Goal: Transaction & Acquisition: Purchase product/service

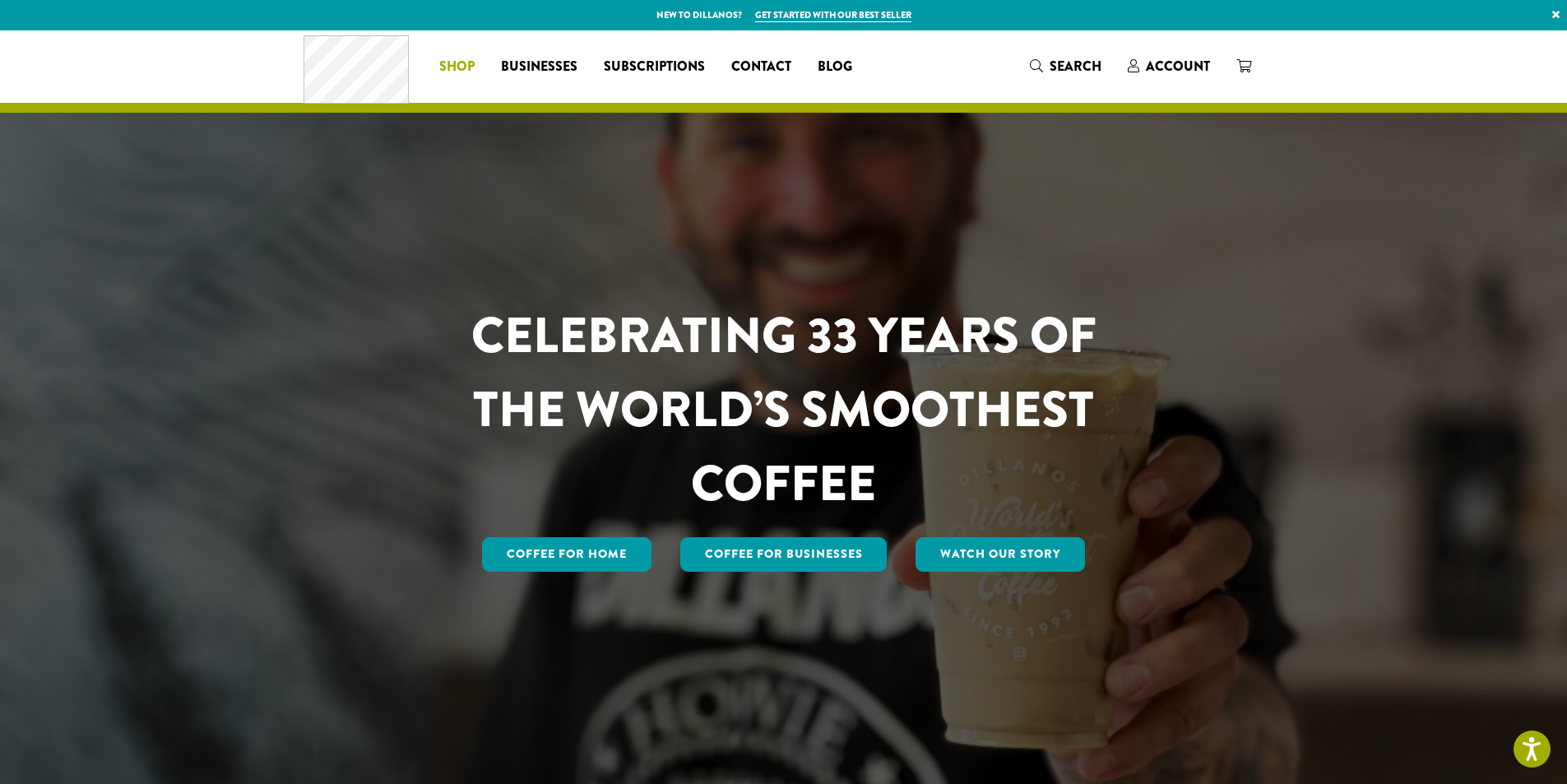
click at [470, 63] on span "Shop" at bounding box center [456, 66] width 35 height 21
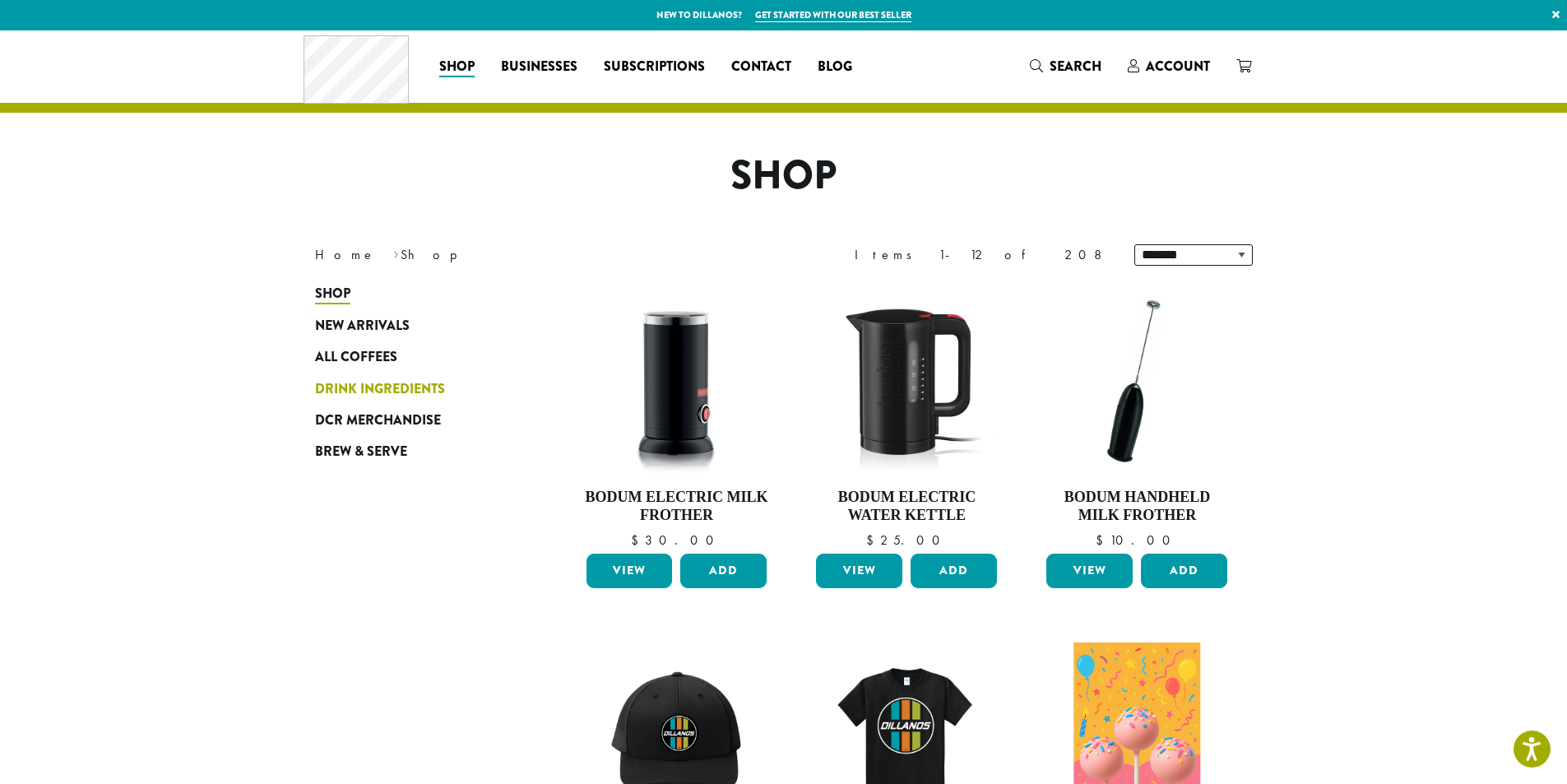
click at [414, 381] on span "Drink Ingredients" at bounding box center [380, 389] width 130 height 21
